Goal: Task Accomplishment & Management: Manage account settings

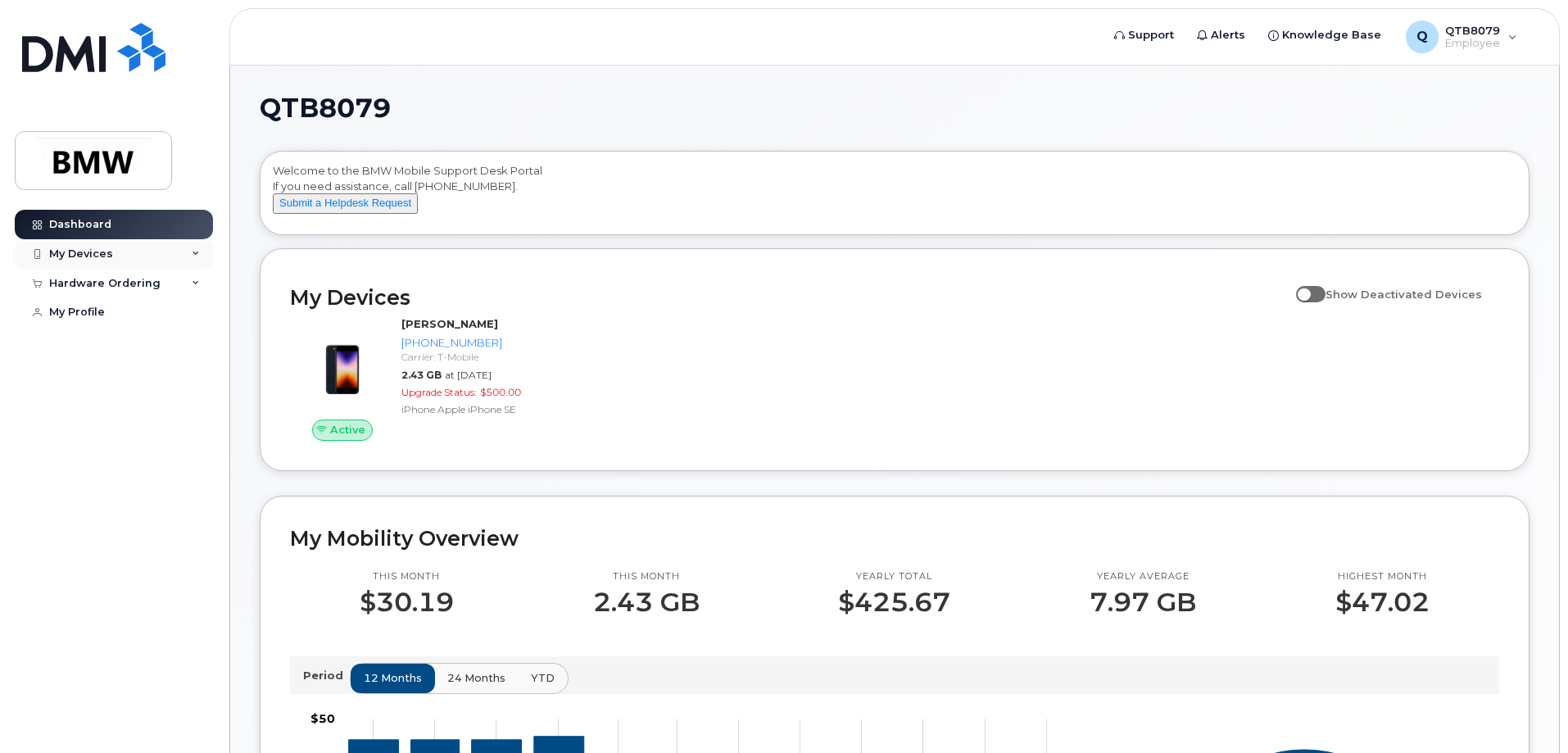
click at [201, 249] on div "My Devices" at bounding box center [113, 254] width 198 height 30
click at [192, 379] on div "Hardware Ordering" at bounding box center [113, 372] width 198 height 30
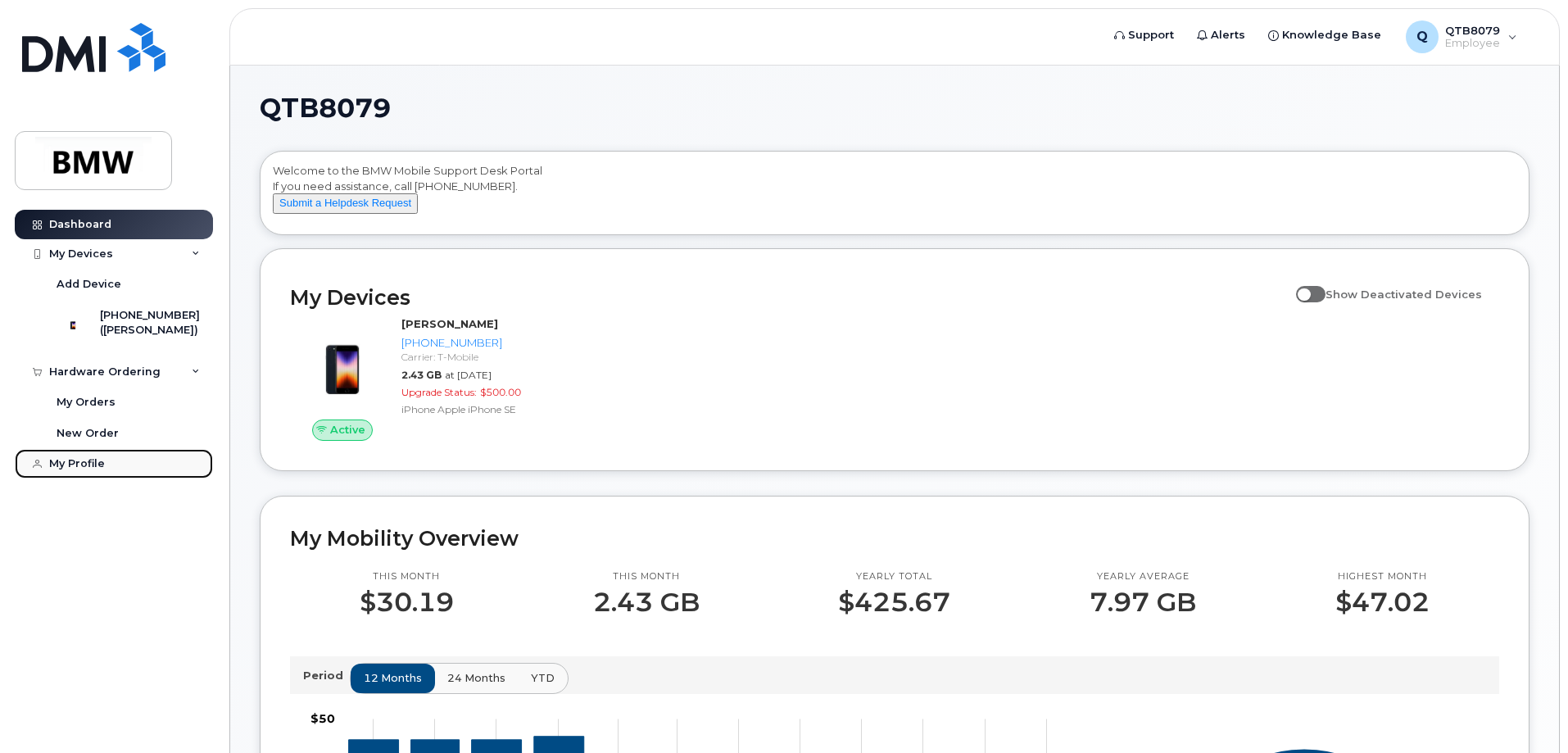
click at [106, 474] on link "My Profile" at bounding box center [113, 464] width 198 height 30
